Goal: Task Accomplishment & Management: Manage account settings

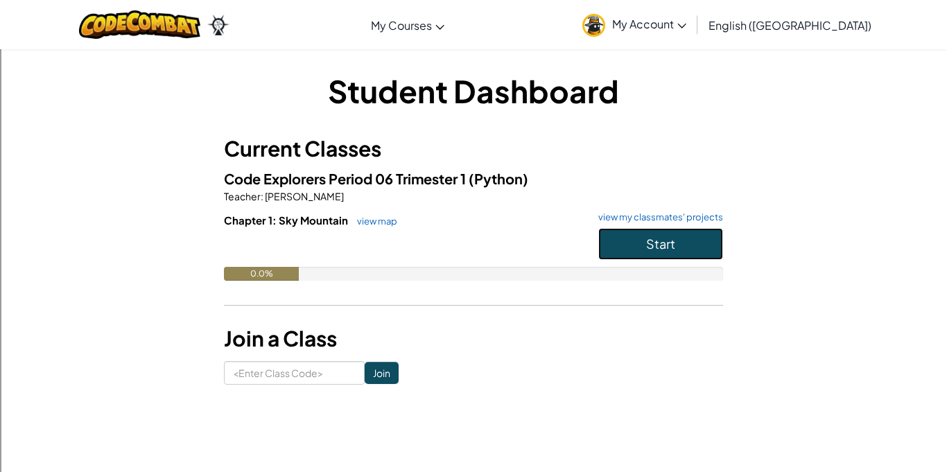
click at [681, 242] on button "Start" at bounding box center [660, 244] width 125 height 32
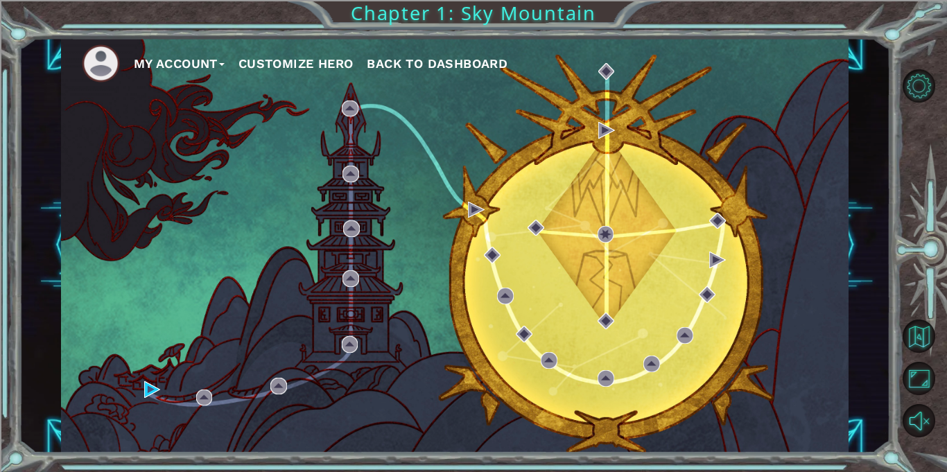
click at [315, 55] on button "Customize Hero" at bounding box center [295, 63] width 115 height 21
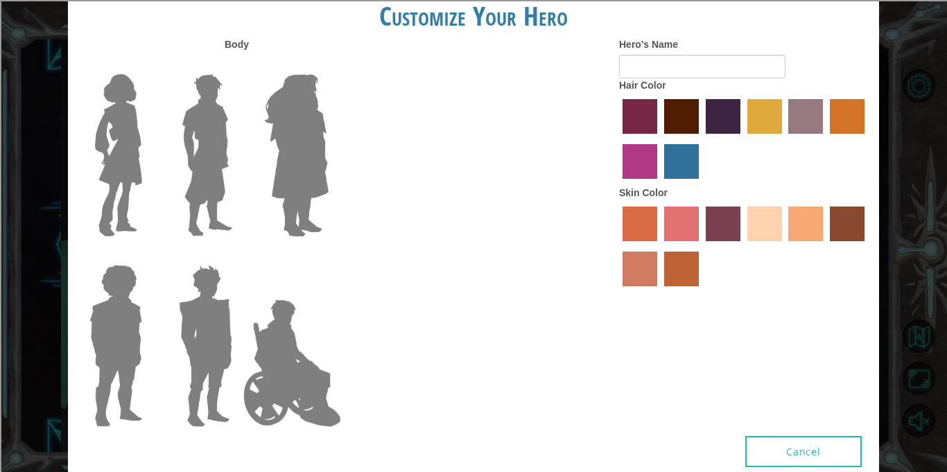
click at [680, 110] on label "maroon hair color" at bounding box center [681, 116] width 35 height 35
click at [659, 139] on input "maroon hair color" at bounding box center [659, 139] width 0 height 0
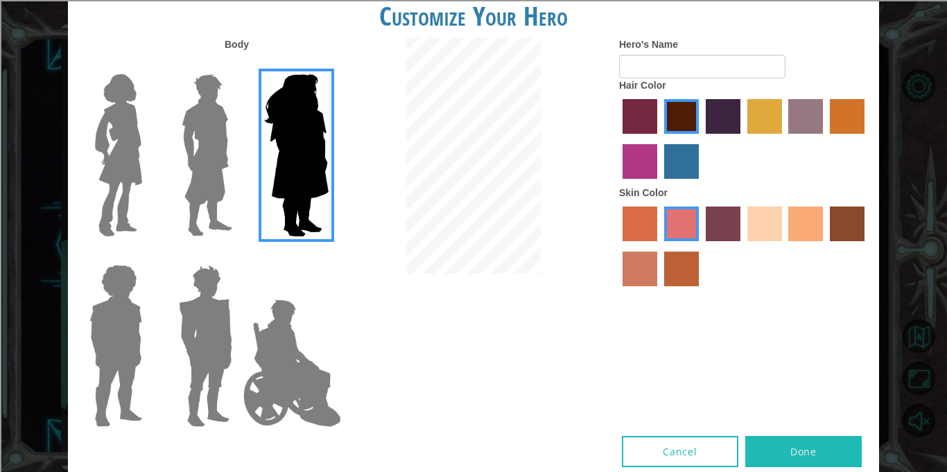
click at [202, 106] on img at bounding box center [207, 155] width 62 height 173
click at [238, 65] on input "Hero Lars" at bounding box center [238, 65] width 0 height 0
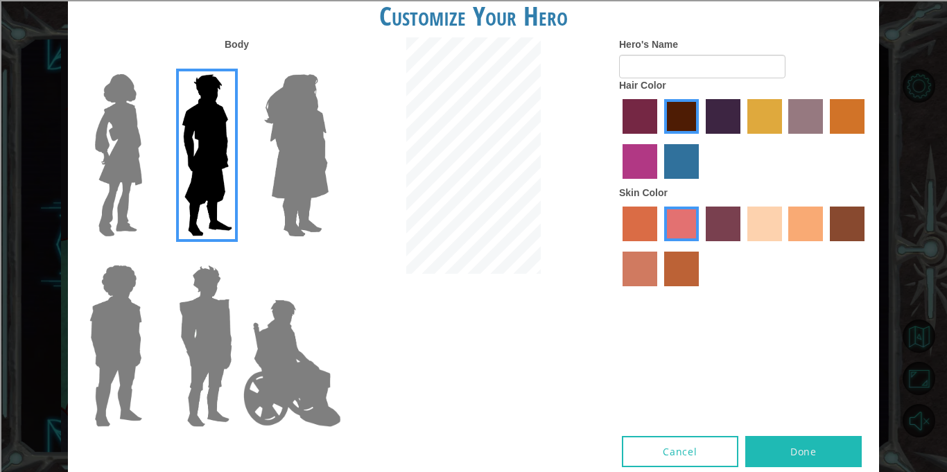
click at [199, 283] on img at bounding box center [205, 345] width 64 height 173
click at [238, 256] on input "Hero Garnet" at bounding box center [238, 256] width 0 height 0
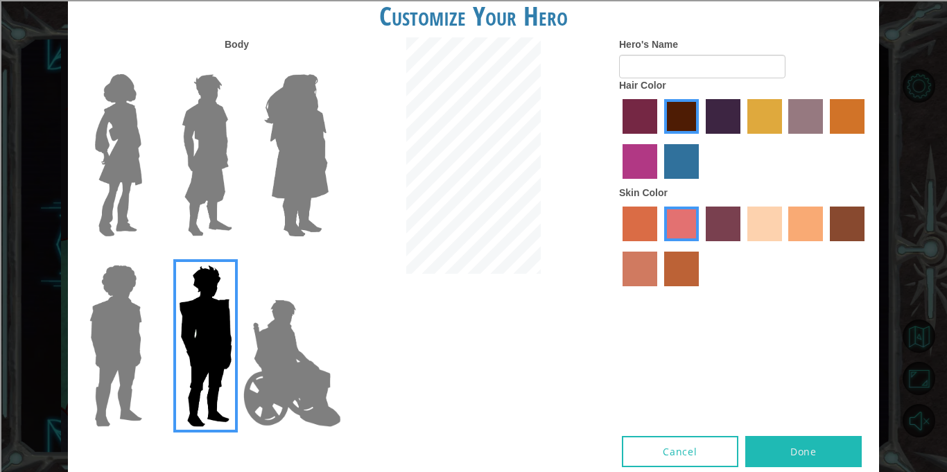
click at [146, 299] on img at bounding box center [116, 345] width 64 height 173
click at [148, 256] on input "Hero Steven" at bounding box center [148, 256] width 0 height 0
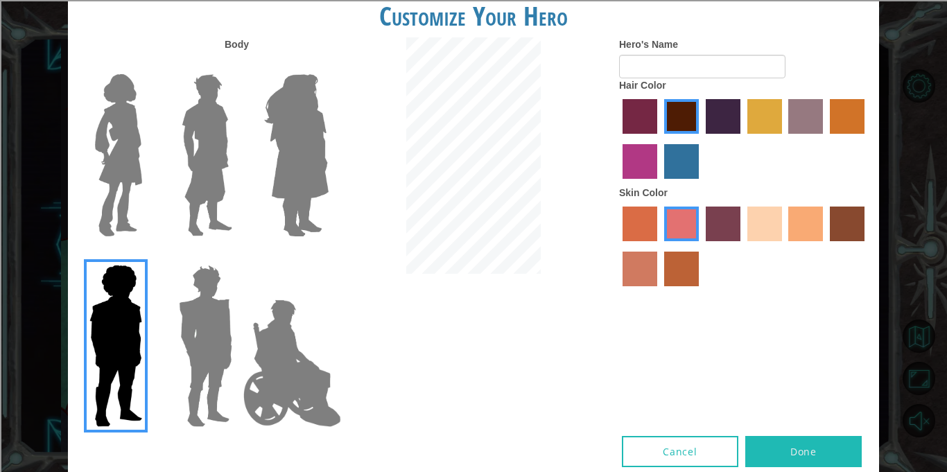
click at [174, 132] on label at bounding box center [202, 155] width 69 height 173
click at [238, 65] on input "Hero Lars" at bounding box center [238, 65] width 0 height 0
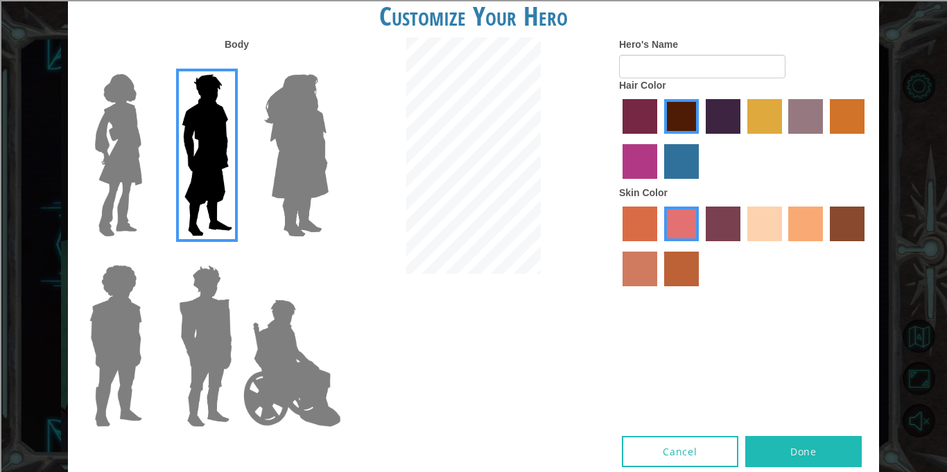
click at [134, 139] on img at bounding box center [118, 155] width 58 height 173
click at [148, 65] on input "Hero Connie" at bounding box center [148, 65] width 0 height 0
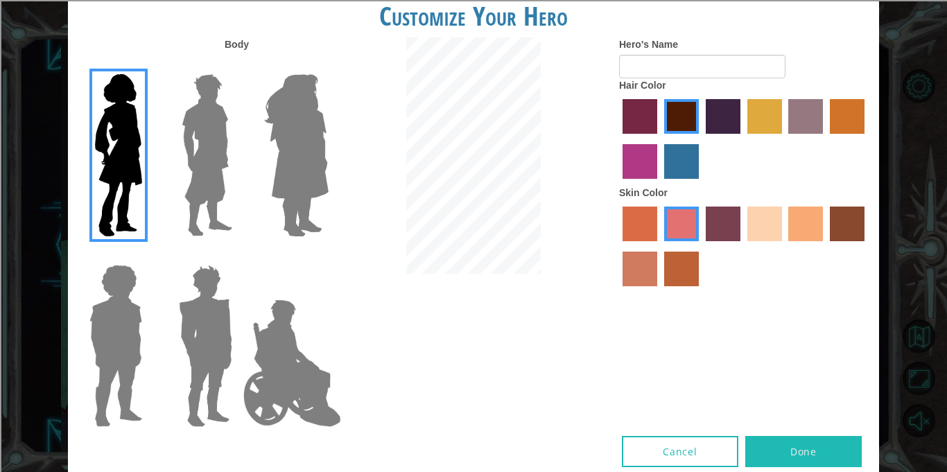
click at [194, 157] on img at bounding box center [207, 155] width 62 height 173
click at [238, 65] on input "Hero Lars" at bounding box center [238, 65] width 0 height 0
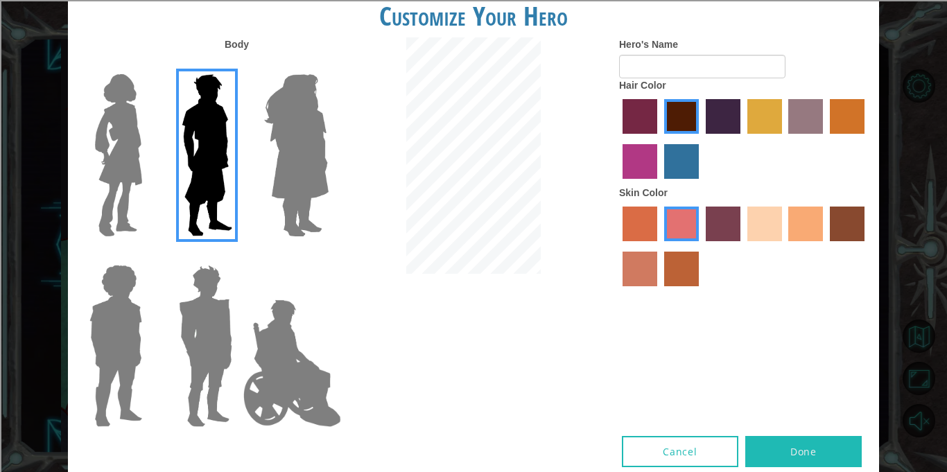
click at [299, 364] on img at bounding box center [292, 363] width 109 height 139
click at [328, 256] on input "Hero Jamie" at bounding box center [328, 256] width 0 height 0
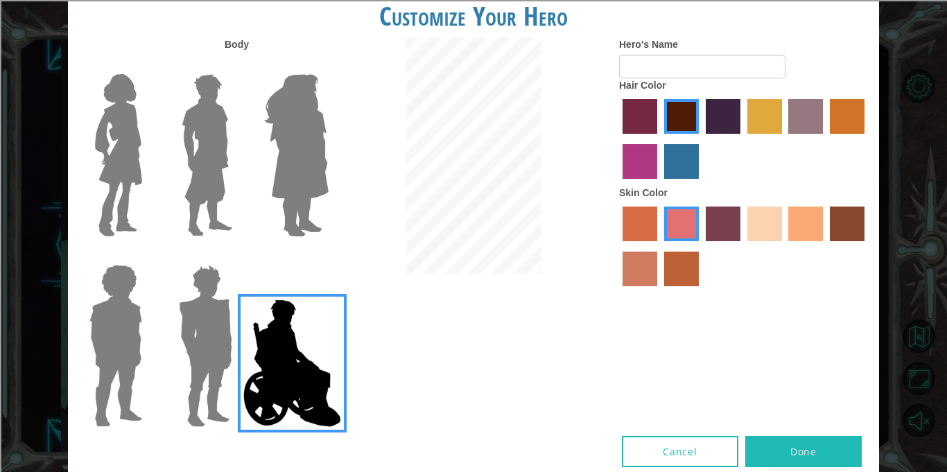
click at [189, 144] on img at bounding box center [207, 155] width 62 height 173
click at [238, 65] on input "Hero Lars" at bounding box center [238, 65] width 0 height 0
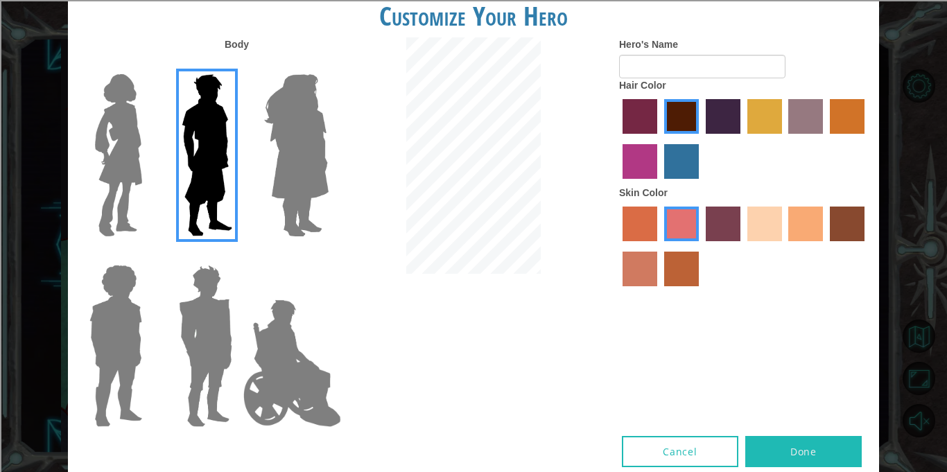
click at [263, 378] on img at bounding box center [292, 363] width 109 height 139
click at [328, 256] on input "Hero Jamie" at bounding box center [328, 256] width 0 height 0
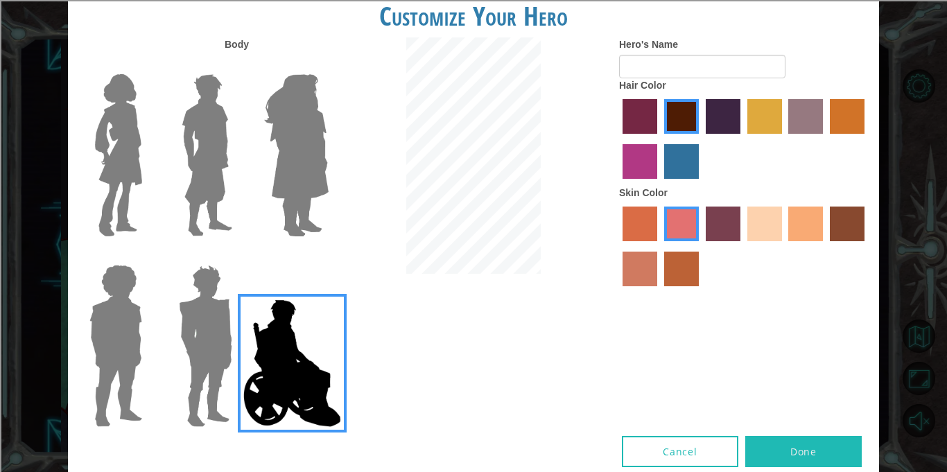
click at [96, 121] on img at bounding box center [118, 155] width 58 height 173
click at [148, 65] on input "Hero Connie" at bounding box center [148, 65] width 0 height 0
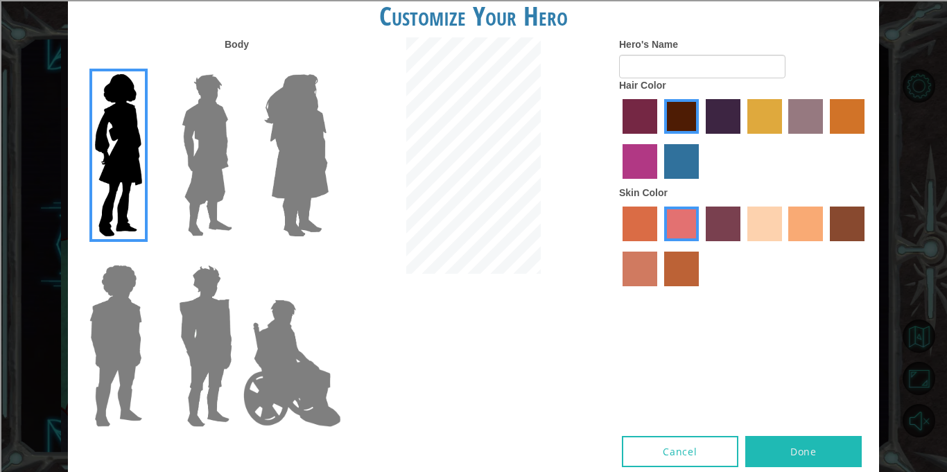
click at [241, 130] on div at bounding box center [203, 150] width 90 height 191
click at [209, 143] on img at bounding box center [207, 155] width 62 height 173
click at [238, 65] on input "Hero Lars" at bounding box center [238, 65] width 0 height 0
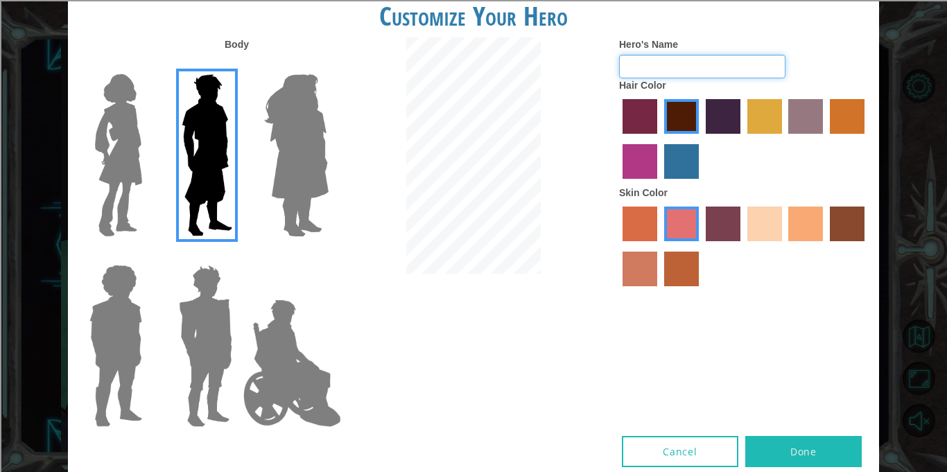
click at [680, 65] on input "Hero's Name" at bounding box center [702, 67] width 166 height 24
click at [769, 107] on label "tulip tree hair color" at bounding box center [764, 116] width 35 height 35
click at [742, 139] on input "tulip tree hair color" at bounding box center [742, 139] width 0 height 0
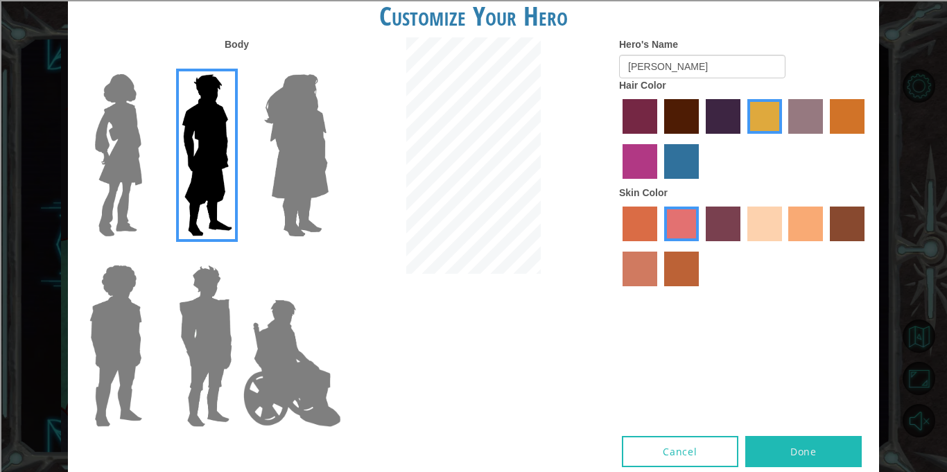
click at [767, 227] on label "sandy beach skin color" at bounding box center [764, 224] width 35 height 35
click at [742, 246] on input "sandy beach skin color" at bounding box center [742, 246] width 0 height 0
click at [807, 225] on label "tacao skin color" at bounding box center [805, 224] width 35 height 35
click at [784, 246] on input "tacao skin color" at bounding box center [784, 246] width 0 height 0
click at [638, 222] on label "sorbus skin color" at bounding box center [639, 224] width 35 height 35
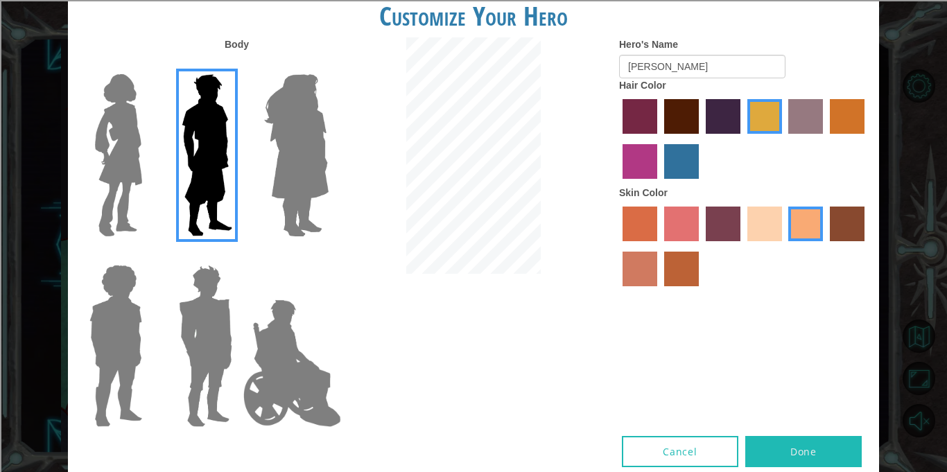
click at [618, 246] on input "sorbus skin color" at bounding box center [618, 246] width 0 height 0
click at [812, 235] on label "tacao skin color" at bounding box center [805, 224] width 35 height 35
click at [784, 246] on input "tacao skin color" at bounding box center [784, 246] width 0 height 0
click at [627, 259] on label "burning sand skin color" at bounding box center [639, 269] width 35 height 35
click at [866, 246] on input "burning sand skin color" at bounding box center [866, 246] width 0 height 0
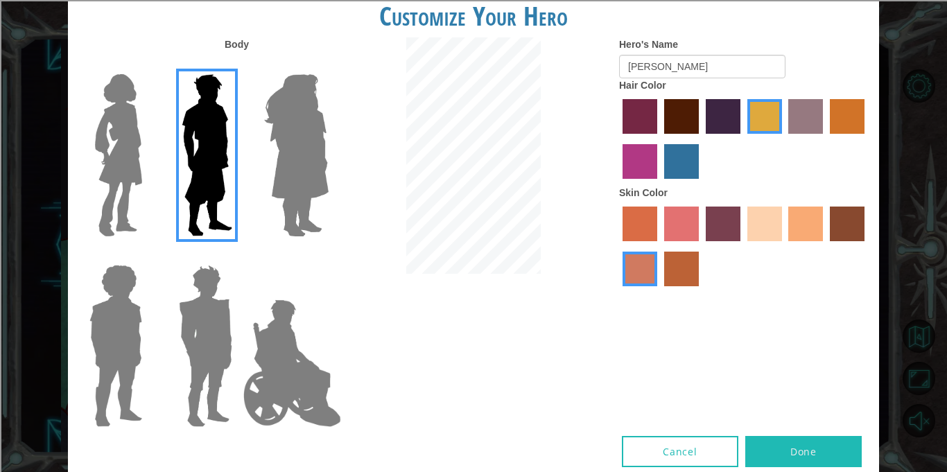
click at [802, 227] on label "tacao skin color" at bounding box center [805, 224] width 35 height 35
click at [784, 246] on input "tacao skin color" at bounding box center [784, 246] width 0 height 0
click at [222, 295] on img at bounding box center [205, 345] width 64 height 173
click at [238, 256] on input "Hero Garnet" at bounding box center [238, 256] width 0 height 0
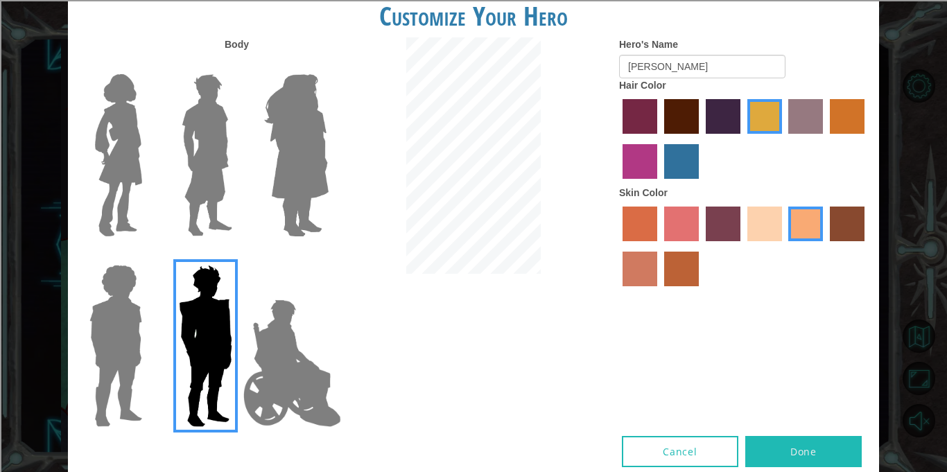
click at [219, 219] on img at bounding box center [207, 155] width 62 height 173
click at [238, 65] on input "Hero Lars" at bounding box center [238, 65] width 0 height 0
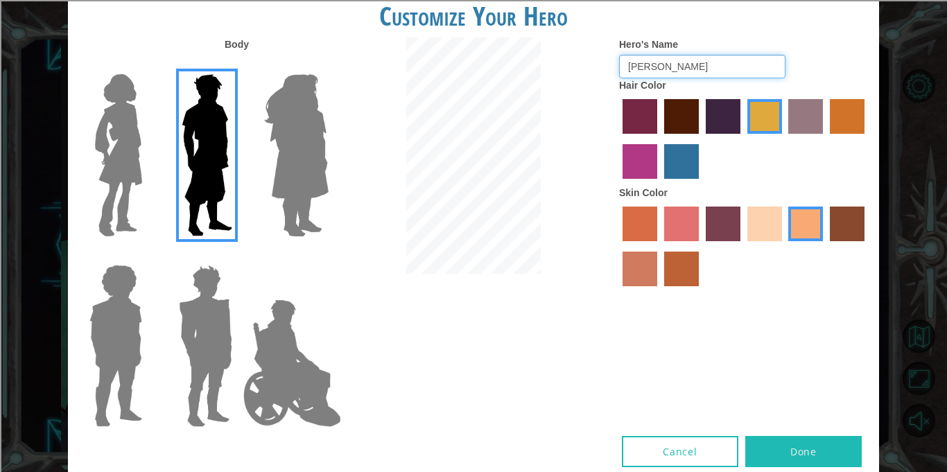
click at [682, 69] on input "[PERSON_NAME]" at bounding box center [702, 67] width 166 height 24
type input "Collin"
click at [813, 455] on button "Done" at bounding box center [803, 451] width 116 height 31
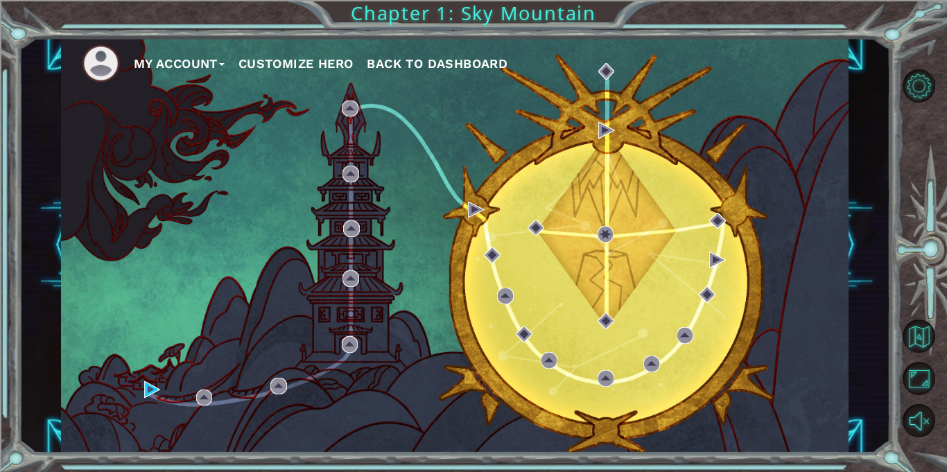
click at [295, 61] on button "Customize Hero" at bounding box center [295, 63] width 115 height 21
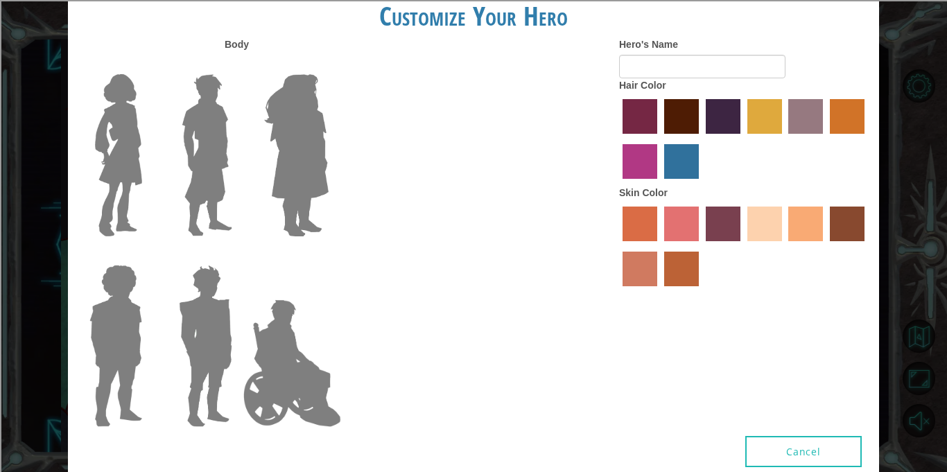
type input "Collin"
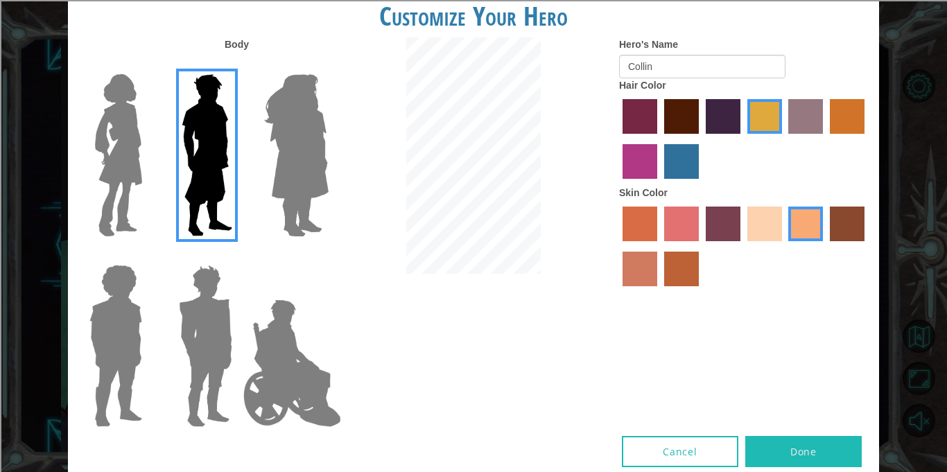
click at [681, 120] on label "maroon hair color" at bounding box center [681, 116] width 35 height 35
click at [659, 139] on input "maroon hair color" at bounding box center [659, 139] width 0 height 0
click at [814, 122] on label "bazaar hair color" at bounding box center [805, 116] width 35 height 35
click at [784, 139] on input "bazaar hair color" at bounding box center [784, 139] width 0 height 0
click at [871, 119] on div "Hero's Name Collin Hair Color Skin Color" at bounding box center [744, 165] width 270 height 256
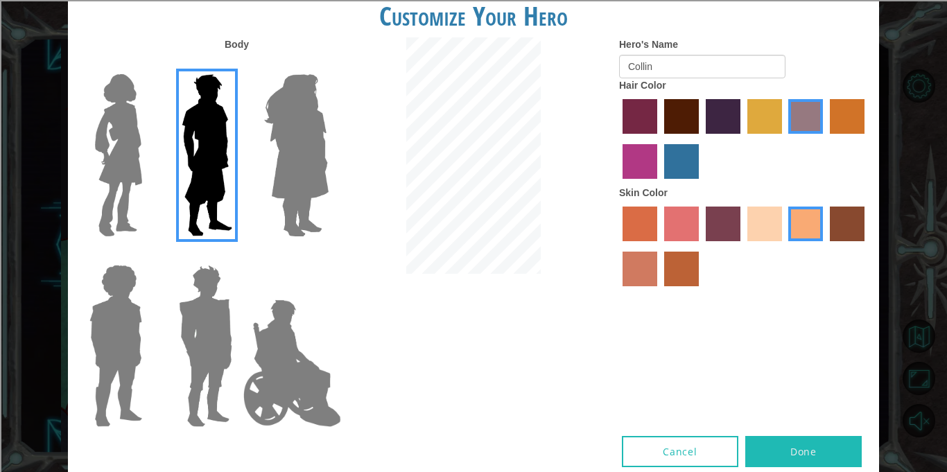
click at [694, 175] on label "lachmara hair color" at bounding box center [681, 161] width 35 height 35
click at [659, 184] on input "lachmara hair color" at bounding box center [659, 184] width 0 height 0
click at [639, 115] on label "paprika hair color" at bounding box center [639, 116] width 35 height 35
click at [618, 139] on input "paprika hair color" at bounding box center [618, 139] width 0 height 0
click at [690, 119] on label "maroon hair color" at bounding box center [681, 116] width 35 height 35
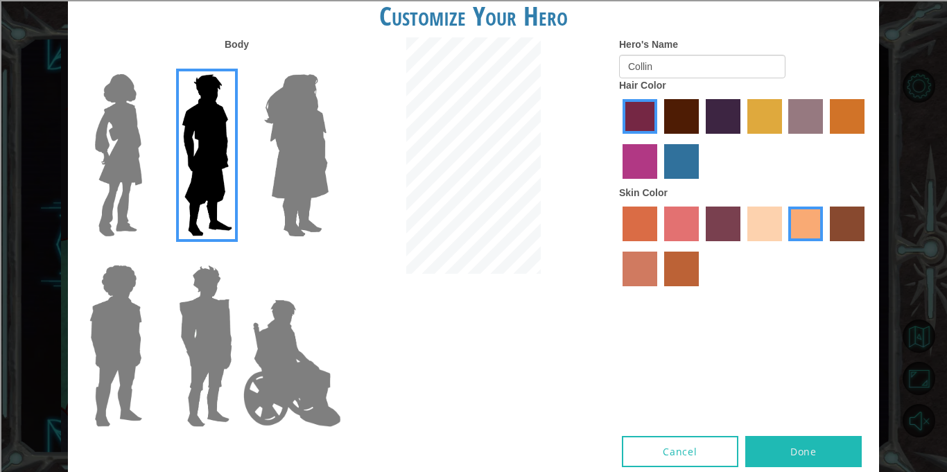
click at [659, 139] on input "maroon hair color" at bounding box center [659, 139] width 0 height 0
click at [715, 122] on label "hot purple hair color" at bounding box center [723, 116] width 35 height 35
click at [701, 139] on input "hot purple hair color" at bounding box center [701, 139] width 0 height 0
click at [758, 122] on label "tulip tree hair color" at bounding box center [764, 116] width 35 height 35
click at [742, 139] on input "tulip tree hair color" at bounding box center [742, 139] width 0 height 0
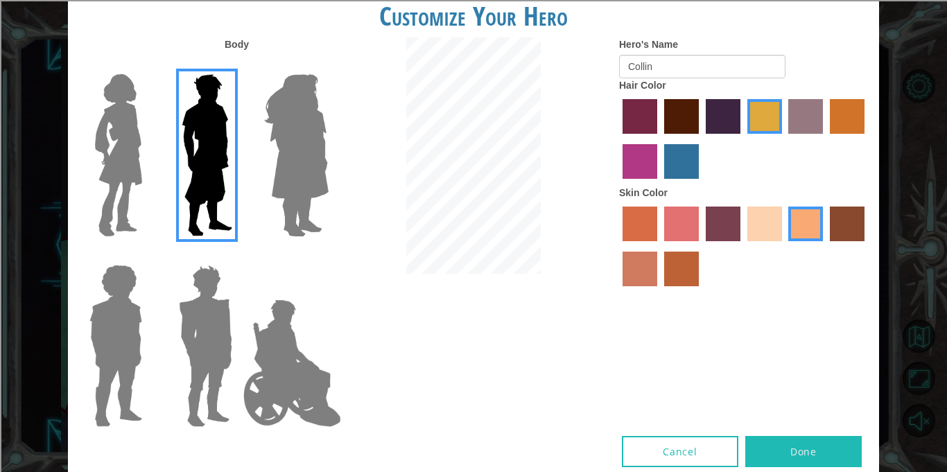
click at [796, 115] on label "bazaar hair color" at bounding box center [805, 116] width 35 height 35
click at [784, 139] on input "bazaar hair color" at bounding box center [784, 139] width 0 height 0
click at [851, 125] on label "gold drop hair color" at bounding box center [847, 116] width 35 height 35
click at [825, 139] on input "gold drop hair color" at bounding box center [825, 139] width 0 height 0
click at [634, 155] on label "medium red violet hair color" at bounding box center [639, 161] width 35 height 35
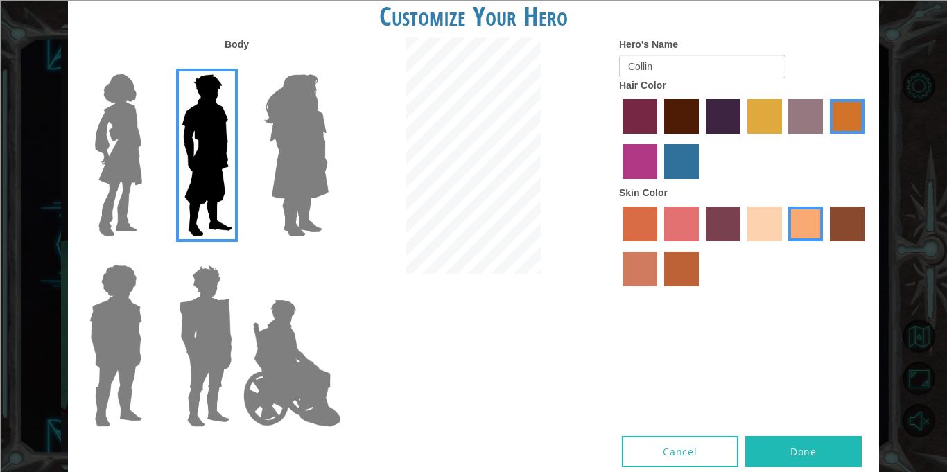
click at [866, 139] on input "medium red violet hair color" at bounding box center [866, 139] width 0 height 0
click at [686, 171] on label "lachmara hair color" at bounding box center [681, 161] width 35 height 35
click at [659, 184] on input "lachmara hair color" at bounding box center [659, 184] width 0 height 0
click at [701, 115] on div at bounding box center [744, 141] width 250 height 90
click at [679, 119] on label "maroon hair color" at bounding box center [681, 116] width 35 height 35
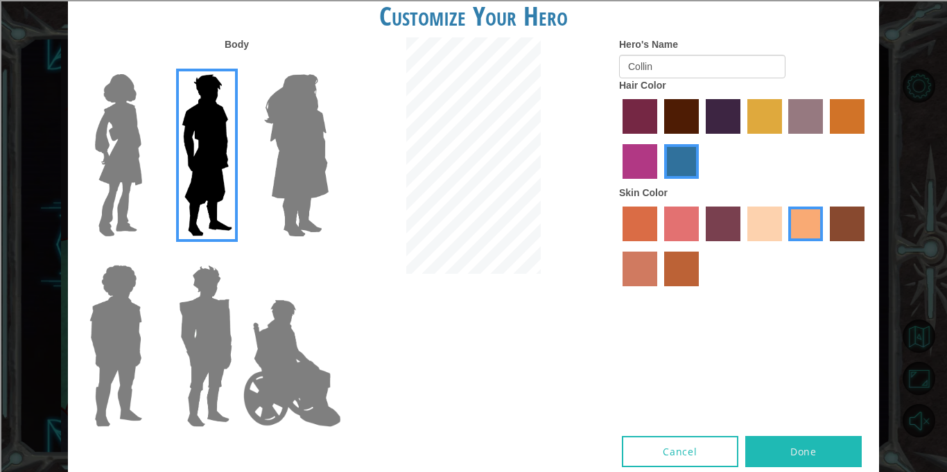
click at [659, 139] on input "maroon hair color" at bounding box center [659, 139] width 0 height 0
click at [798, 450] on button "Done" at bounding box center [803, 451] width 116 height 31
